Goal: Task Accomplishment & Management: Manage account settings

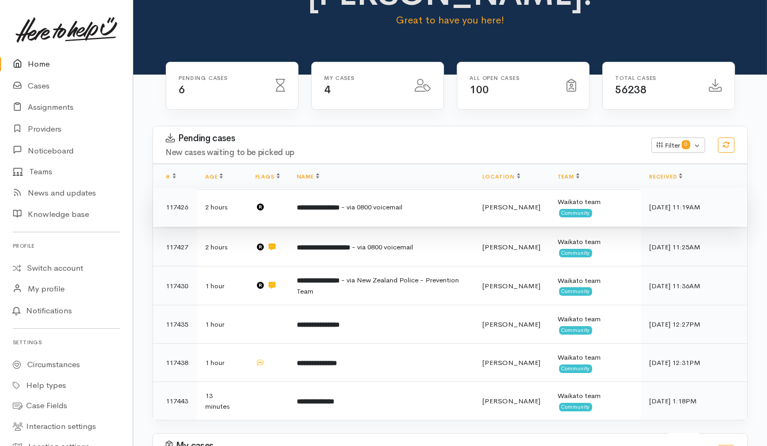
scroll to position [82, 0]
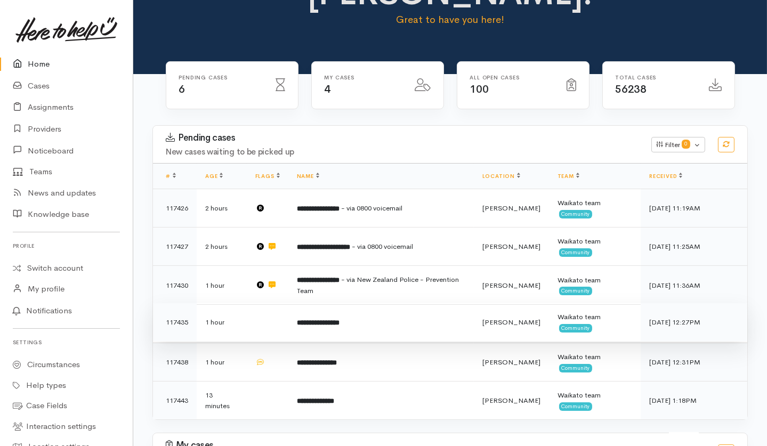
click at [262, 303] on td at bounding box center [268, 322] width 42 height 38
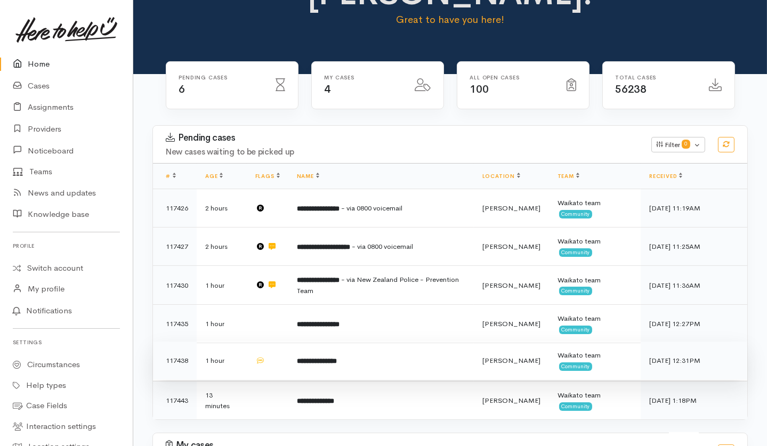
click at [283, 341] on td at bounding box center [268, 360] width 42 height 38
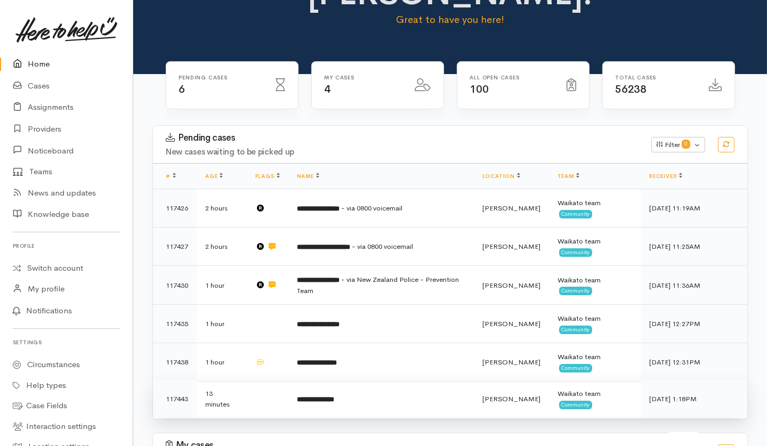
click at [271, 380] on td at bounding box center [268, 399] width 42 height 38
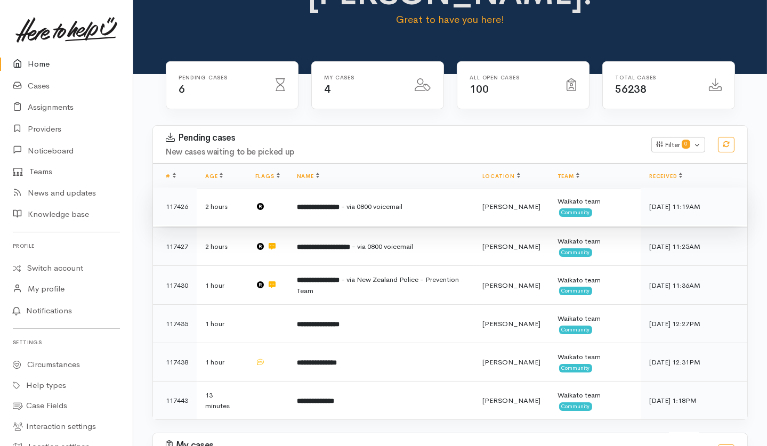
click at [238, 188] on td "2 hours" at bounding box center [222, 207] width 50 height 38
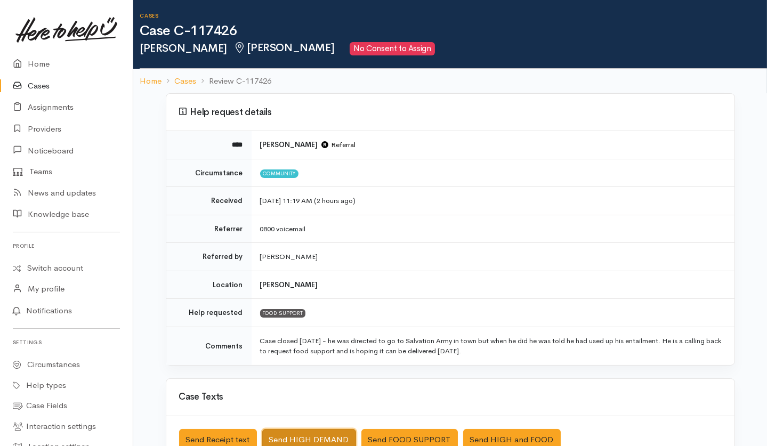
click at [331, 445] on html "Support Feedback I've got something to say" at bounding box center [383, 223] width 767 height 446
click at [380, 392] on h3 "Case Texts" at bounding box center [450, 397] width 542 height 10
